Goal: Task Accomplishment & Management: Manage account settings

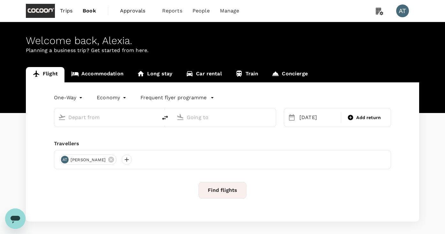
type input "[GEOGRAPHIC_DATA], [GEOGRAPHIC_DATA] (any)"
type input "Kansai Intl (KIX)"
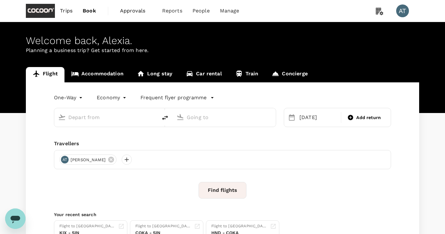
type input "[GEOGRAPHIC_DATA], [GEOGRAPHIC_DATA] (any)"
type input "Kansai Intl (KIX)"
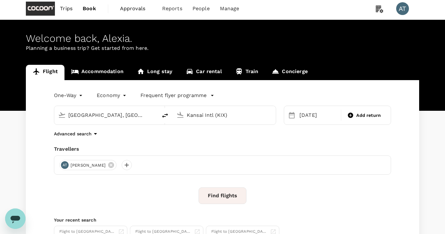
scroll to position [1, 0]
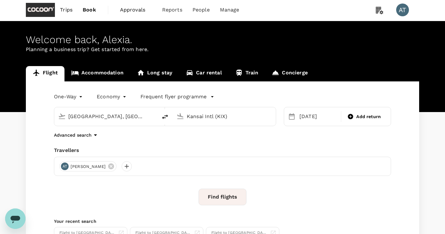
click at [67, 11] on span "Trips" at bounding box center [66, 10] width 12 height 8
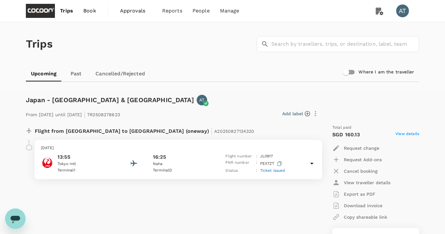
click at [93, 161] on p "Tokyo Intl" at bounding box center [87, 164] width 58 height 6
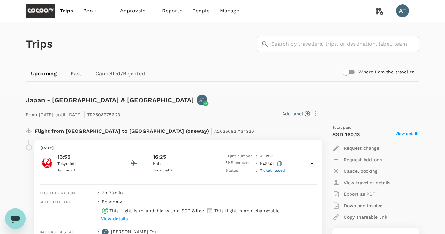
scroll to position [57, 0]
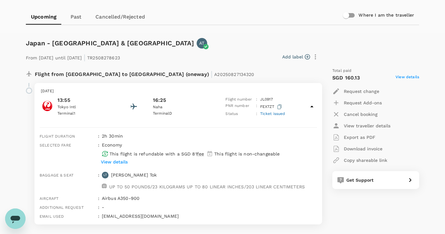
click at [351, 90] on p "Request change" at bounding box center [361, 91] width 35 height 6
click at [355, 110] on li "Change travel dates" at bounding box center [369, 107] width 72 height 12
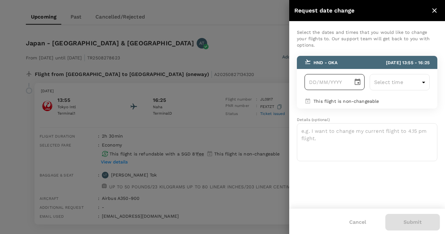
click at [356, 78] on icon "Choose date" at bounding box center [358, 82] width 8 height 8
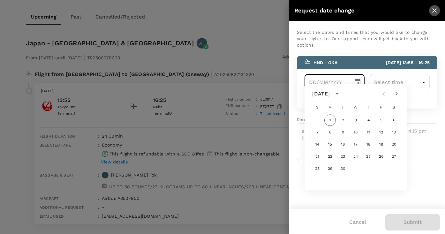
click at [435, 13] on icon "close" at bounding box center [435, 11] width 8 height 8
